Goal: Register for event/course

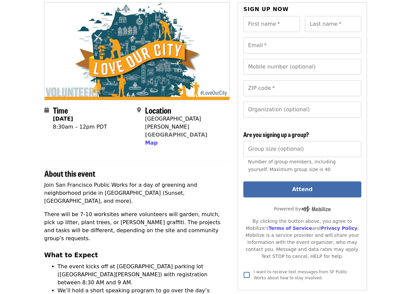
scroll to position [62, 0]
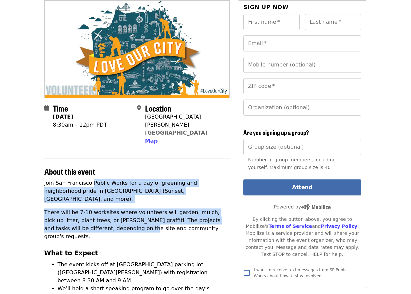
drag, startPoint x: 92, startPoint y: 172, endPoint x: 100, endPoint y: 216, distance: 44.2
click at [100, 216] on p "There will be 7-10 worksites where volunteers will garden, mulch, pick up litte…" at bounding box center [137, 224] width 186 height 32
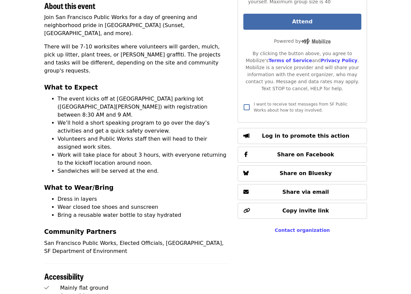
scroll to position [164, 0]
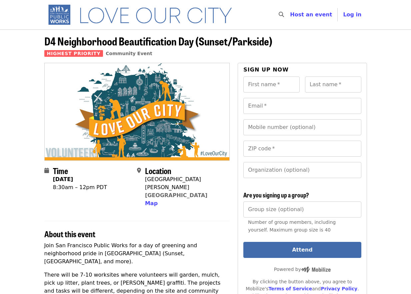
scroll to position [193, 0]
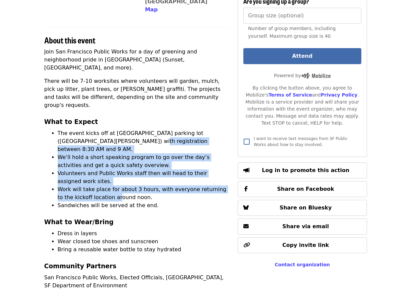
drag, startPoint x: 101, startPoint y: 123, endPoint x: 102, endPoint y: 167, distance: 43.7
click at [102, 167] on ul "The event kicks off at Sunset Elementary School parking lot (41st Ave and Orteg…" at bounding box center [137, 169] width 186 height 80
click at [102, 185] on li "Work will take place for about 3 hours, with everyone returning to the kickoff …" at bounding box center [144, 193] width 172 height 16
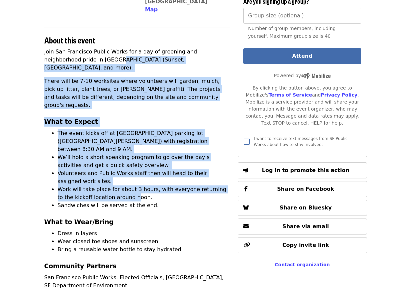
drag, startPoint x: 117, startPoint y: 167, endPoint x: 77, endPoint y: 49, distance: 124.5
click at [77, 49] on div "Join San Francisco Public Works for a day of greening and neighborhood pride in…" at bounding box center [137, 169] width 186 height 242
click at [77, 49] on p "Join San Francisco Public Works for a day of greening and neighborhood pride in…" at bounding box center [137, 60] width 186 height 24
drag, startPoint x: 74, startPoint y: 49, endPoint x: 105, endPoint y: 165, distance: 120.3
click at [105, 165] on div "Join San Francisco Public Works for a day of greening and neighborhood pride in…" at bounding box center [137, 169] width 186 height 242
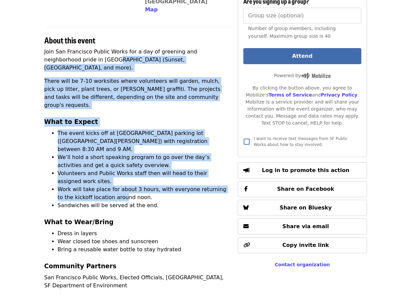
click at [105, 185] on li "Work will take place for about 3 hours, with everyone returning to the kickoff …" at bounding box center [144, 193] width 172 height 16
